Goal: Information Seeking & Learning: Learn about a topic

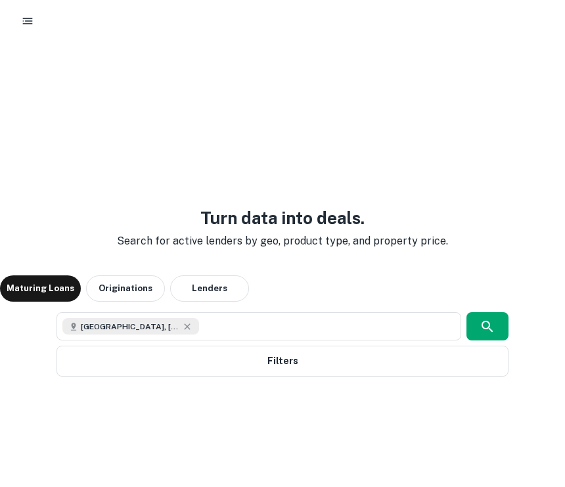
click at [491, 319] on icon "button" at bounding box center [488, 327] width 16 height 16
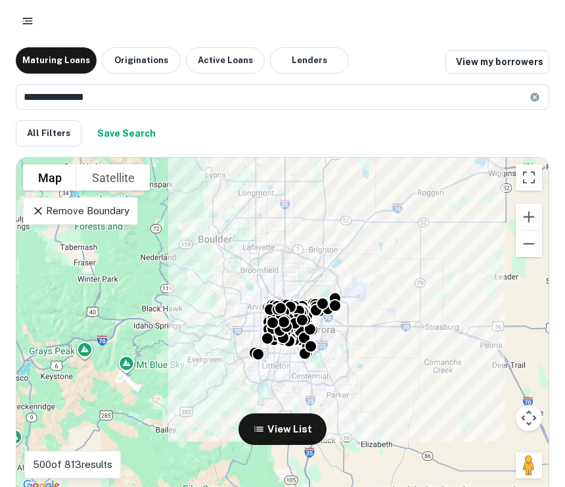
click at [110, 197] on div "Remove Boundary" at bounding box center [80, 211] width 115 height 28
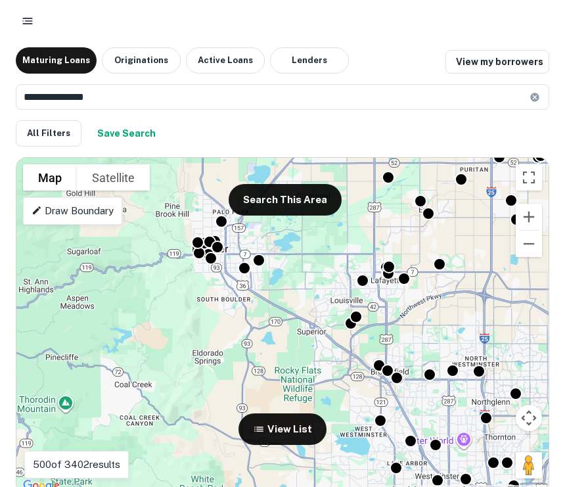
click at [284, 195] on button "Search This Area" at bounding box center [285, 200] width 113 height 32
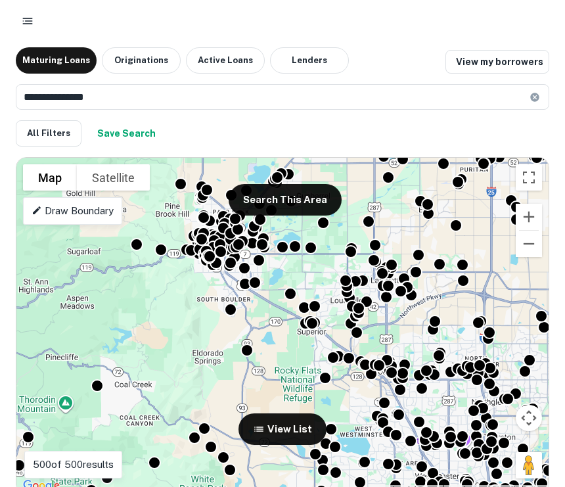
click at [259, 254] on div at bounding box center [258, 260] width 13 height 13
click at [288, 420] on button "View List" at bounding box center [282, 429] width 88 height 32
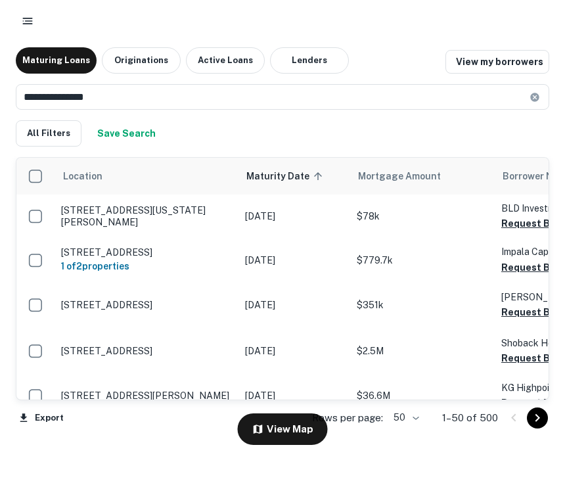
click at [302, 428] on button "View Map" at bounding box center [283, 429] width 90 height 32
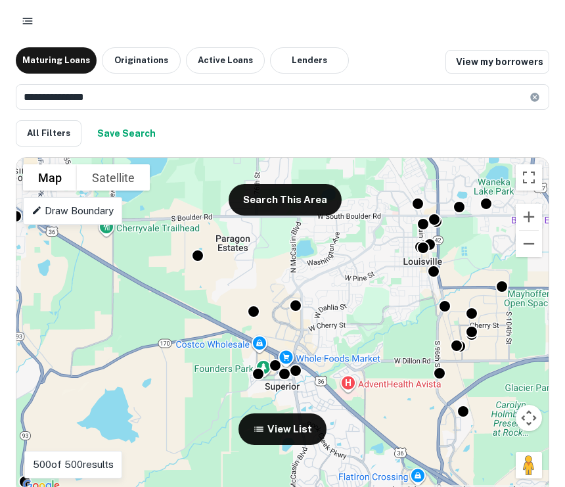
click at [301, 416] on button "View List" at bounding box center [282, 429] width 88 height 32
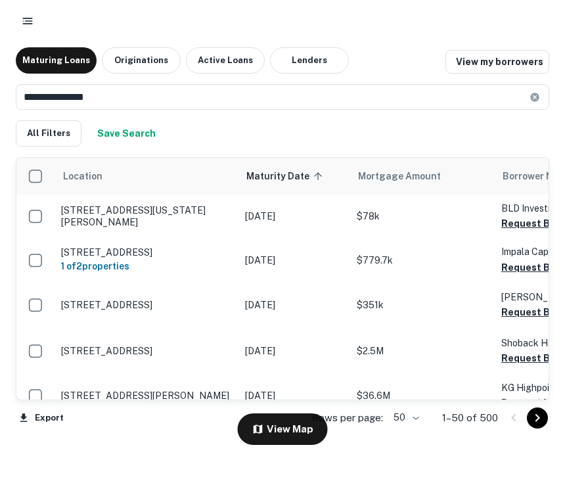
click at [289, 419] on button "View Map" at bounding box center [283, 429] width 90 height 32
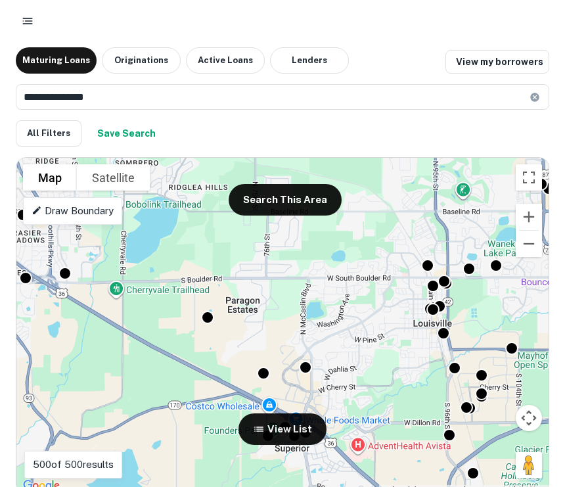
click at [214, 311] on div at bounding box center [207, 317] width 13 height 13
click at [212, 311] on div at bounding box center [207, 317] width 13 height 13
click at [292, 416] on button "View List" at bounding box center [282, 429] width 88 height 32
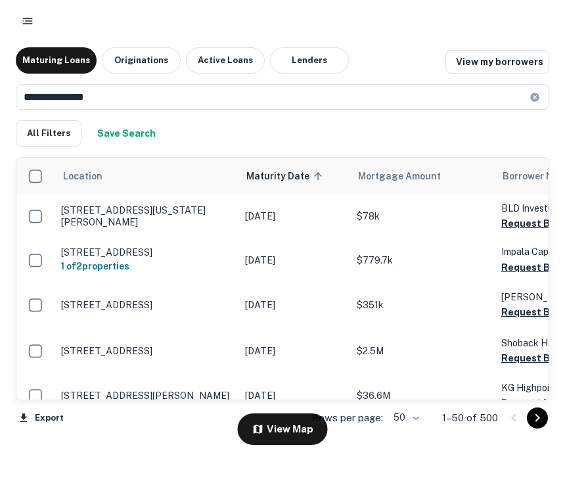
click at [34, 22] on button "button" at bounding box center [28, 21] width 24 height 24
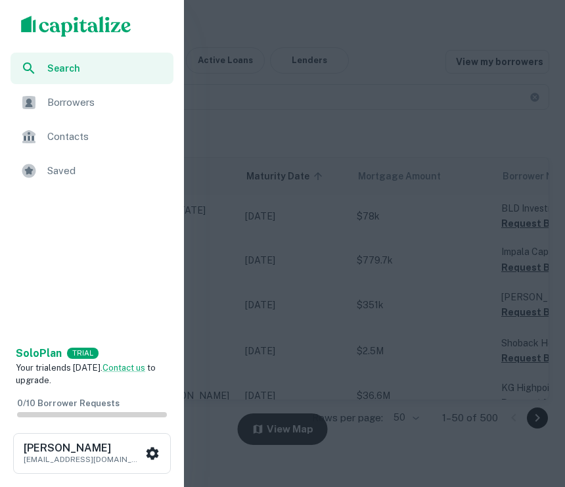
click at [242, 47] on div at bounding box center [282, 243] width 565 height 487
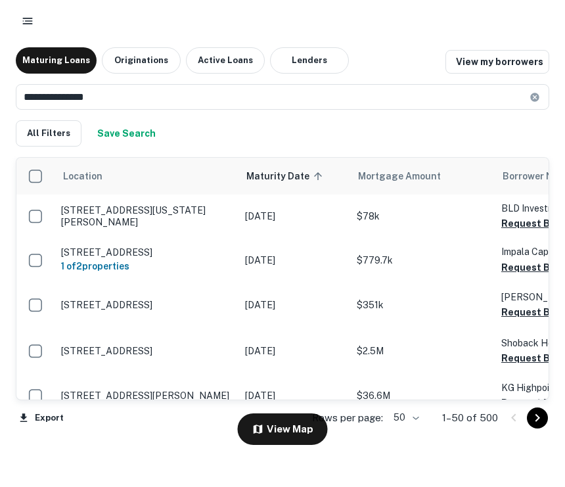
click at [35, 20] on button "button" at bounding box center [28, 21] width 24 height 24
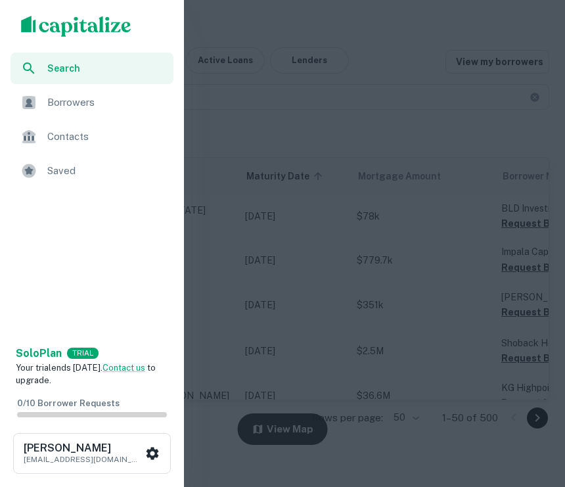
click at [263, 75] on div at bounding box center [282, 243] width 565 height 487
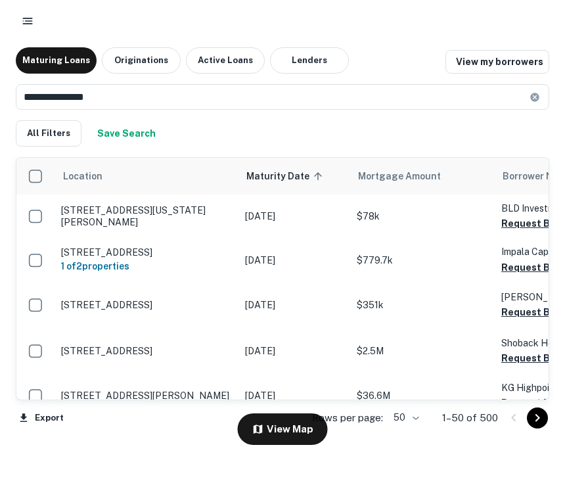
click at [34, 17] on icon "button" at bounding box center [27, 20] width 13 height 13
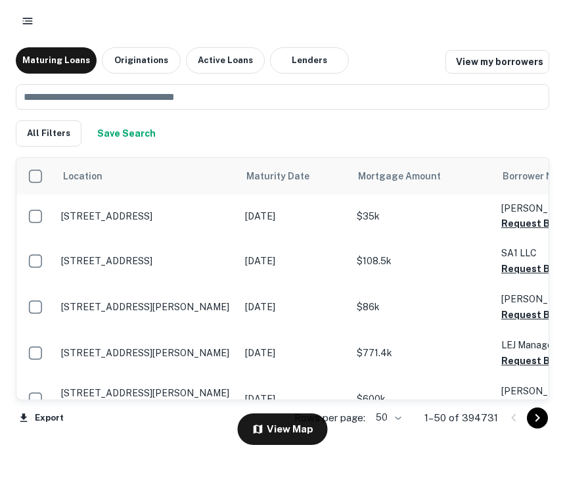
click at [292, 428] on button "View Map" at bounding box center [283, 429] width 90 height 32
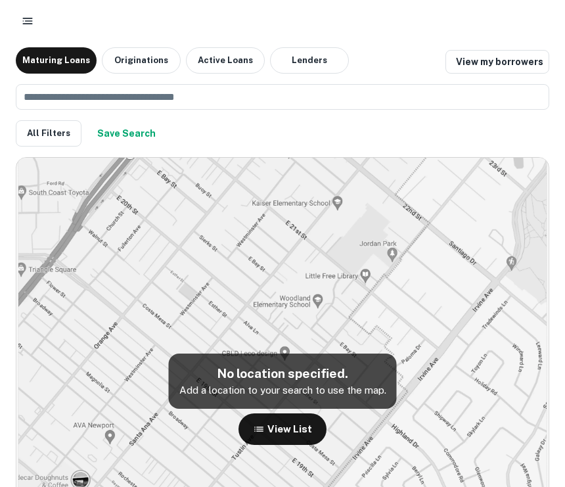
click at [300, 421] on button "View List" at bounding box center [282, 429] width 88 height 32
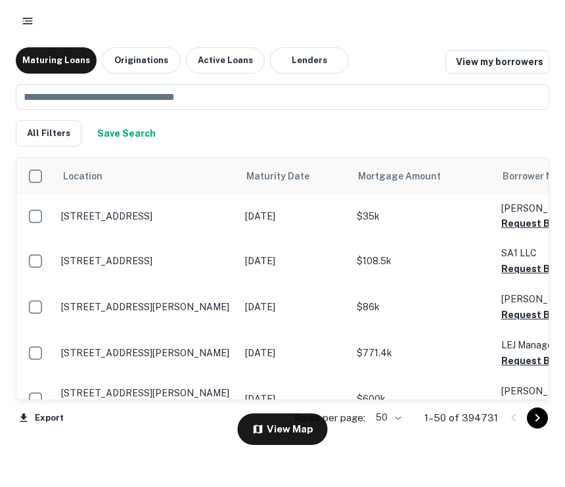
click at [302, 424] on button "View Map" at bounding box center [283, 429] width 90 height 32
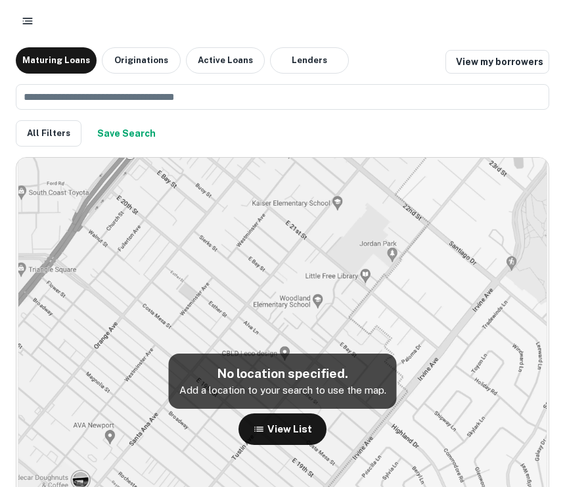
click at [34, 202] on img at bounding box center [282, 381] width 532 height 446
click at [183, 84] on input "text" at bounding box center [278, 97] width 524 height 26
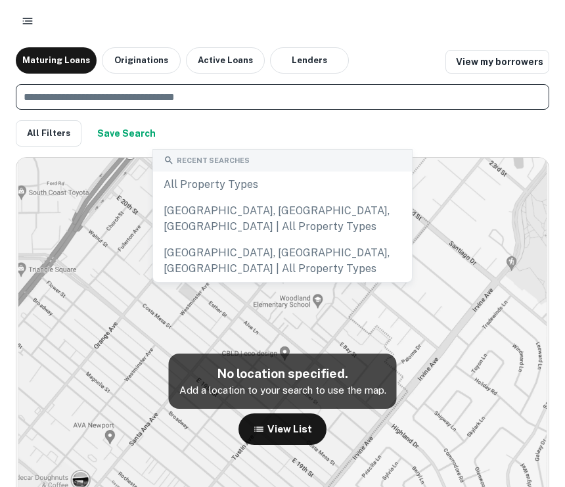
click at [191, 84] on input "text" at bounding box center [278, 97] width 524 height 26
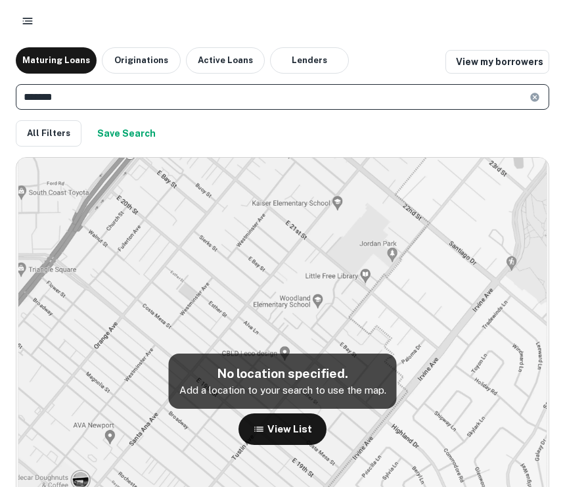
click at [401, 158] on img at bounding box center [282, 381] width 532 height 446
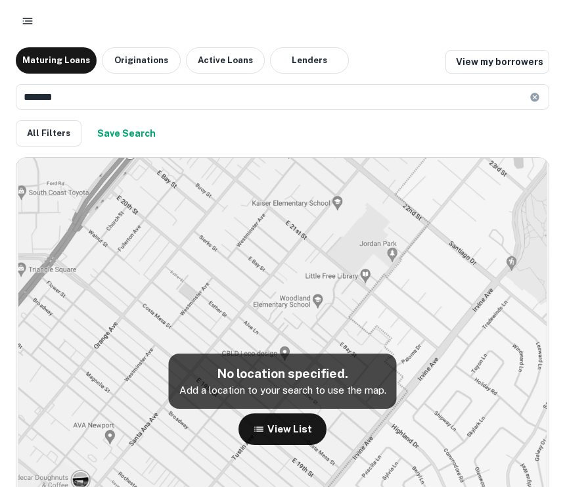
click at [277, 363] on h5 "No location specified." at bounding box center [282, 372] width 207 height 19
click at [122, 84] on input "******" at bounding box center [273, 97] width 514 height 26
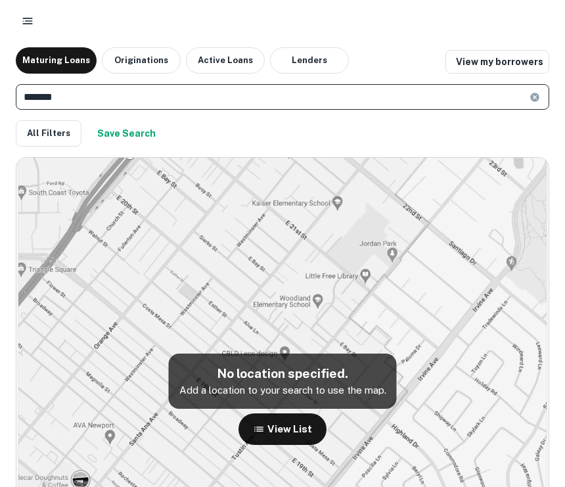
type input "********"
